Goal: Task Accomplishment & Management: Complete application form

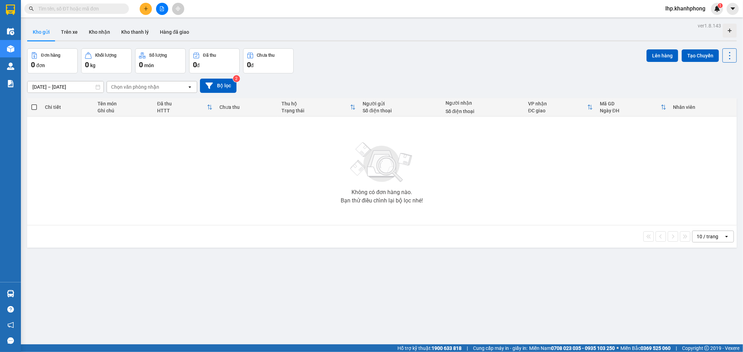
click at [101, 6] on input "text" at bounding box center [79, 9] width 82 height 8
click at [106, 8] on input "text" at bounding box center [79, 9] width 82 height 8
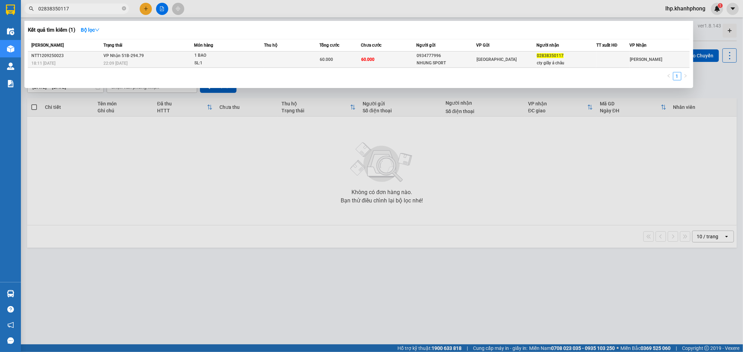
type input "02838350117"
click at [340, 60] on div "60.000" at bounding box center [340, 60] width 41 height 8
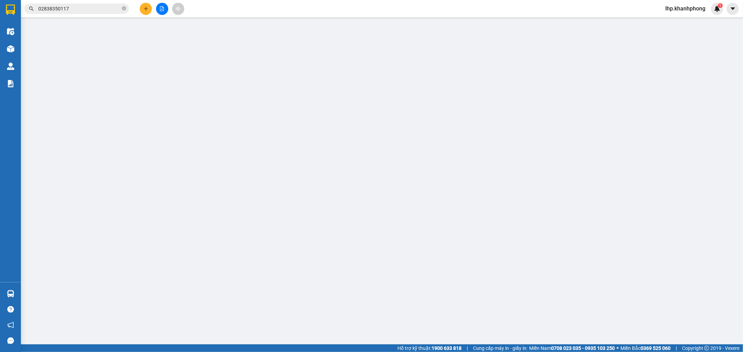
type input "0934777996"
type input "NHUNG SPORT"
type input "02838350117"
type input "cty giầy á châu"
type input "60.000"
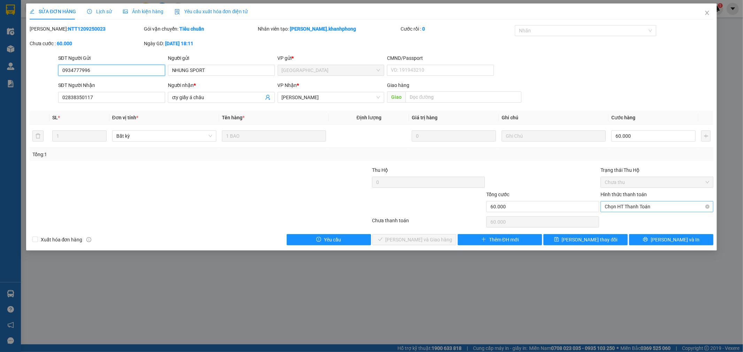
click at [638, 209] on span "Chọn HT Thanh Toán" at bounding box center [657, 207] width 104 height 10
click at [650, 222] on div "Tại văn phòng" at bounding box center [657, 221] width 104 height 8
type input "0"
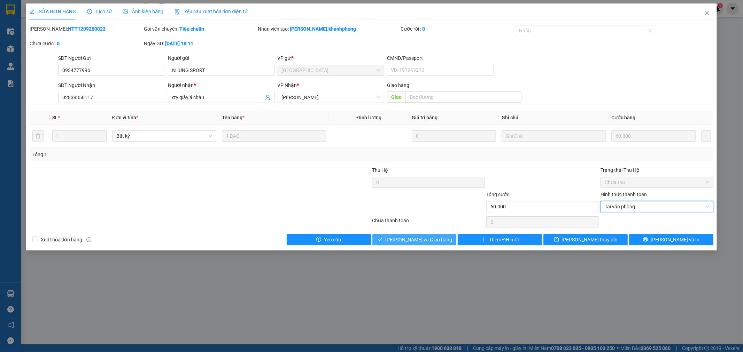
click at [436, 238] on span "[PERSON_NAME] và Giao hàng" at bounding box center [419, 240] width 67 height 8
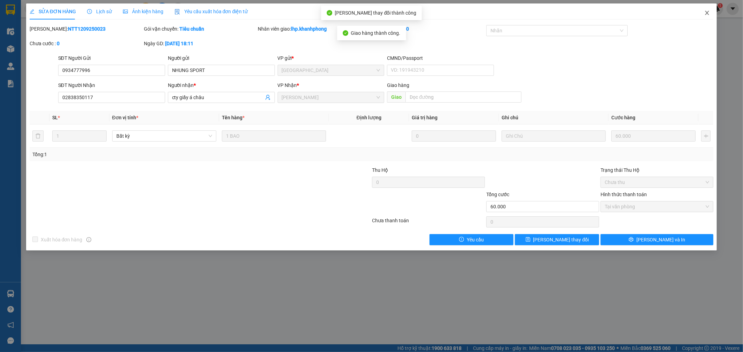
click at [706, 12] on icon "close" at bounding box center [707, 13] width 4 height 4
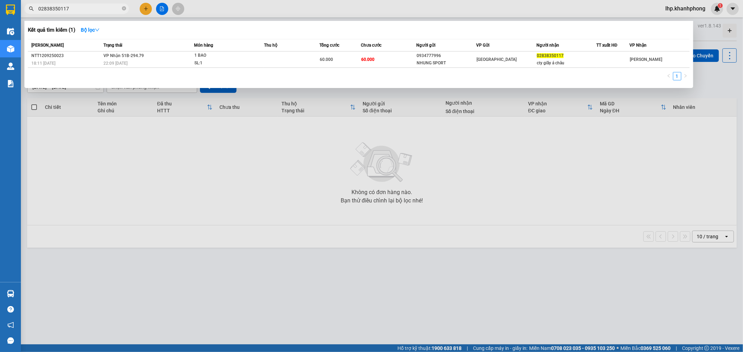
click at [98, 7] on input "02838350117" at bounding box center [79, 9] width 82 height 8
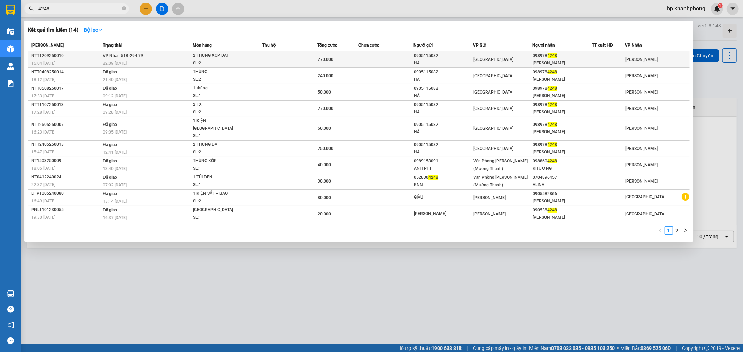
type input "4248"
click at [373, 60] on td at bounding box center [385, 60] width 55 height 16
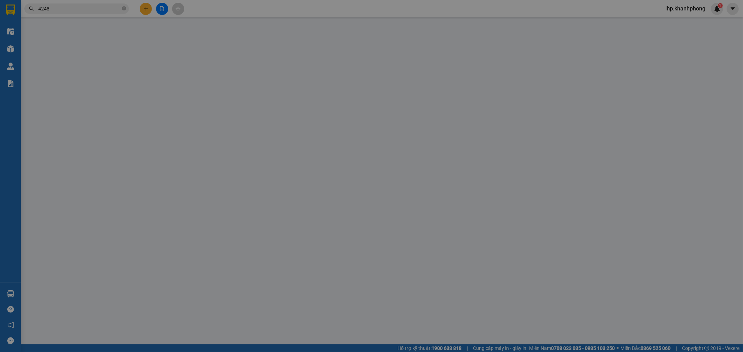
type input "0905115082"
type input "HÀ"
type input "0989784248"
type input "[PERSON_NAME]"
type input "270.000"
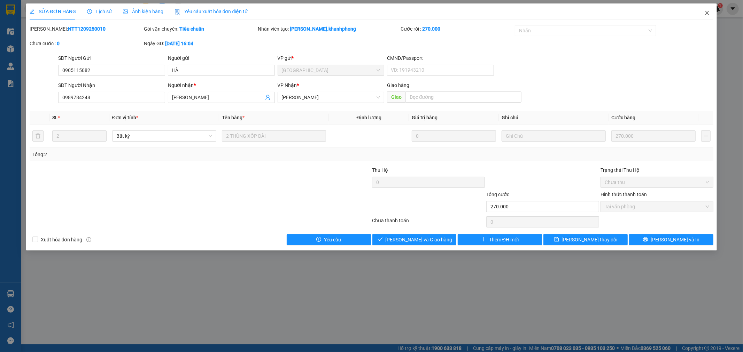
click at [709, 13] on icon "close" at bounding box center [707, 13] width 6 height 6
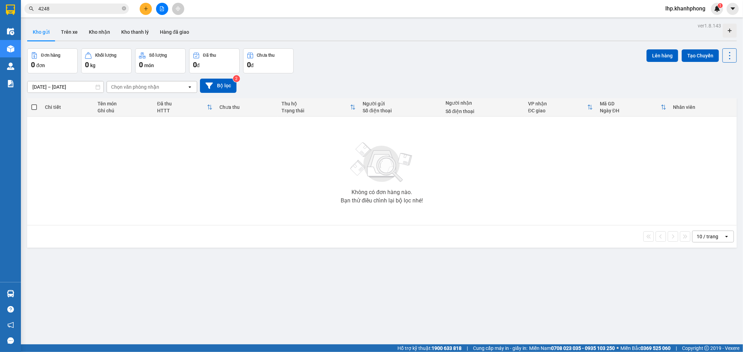
click at [101, 8] on input "4248" at bounding box center [79, 9] width 82 height 8
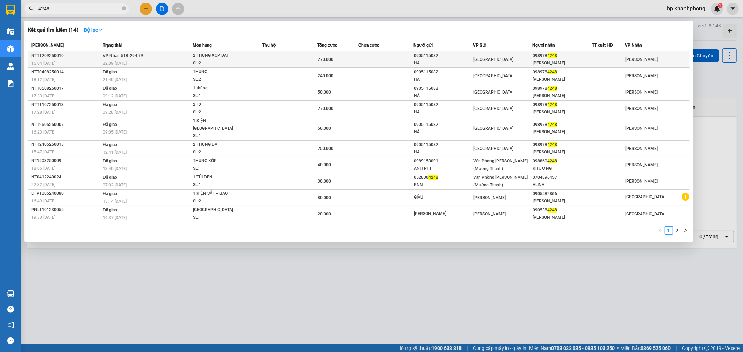
click at [382, 60] on td at bounding box center [385, 60] width 55 height 16
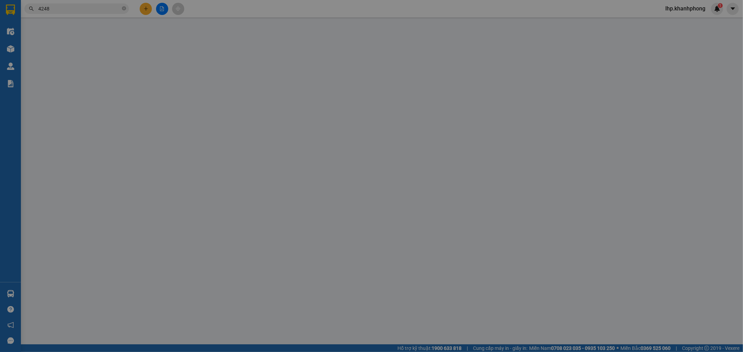
type input "0905115082"
type input "HÀ"
type input "0989784248"
type input "[PERSON_NAME]"
type input "270.000"
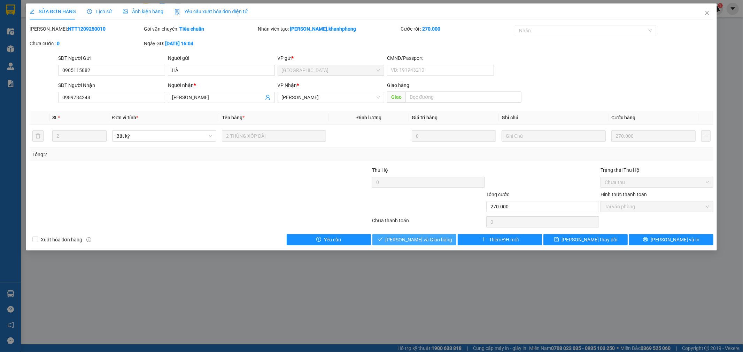
click at [431, 242] on span "[PERSON_NAME] và Giao hàng" at bounding box center [419, 240] width 67 height 8
